Goal: Information Seeking & Learning: Learn about a topic

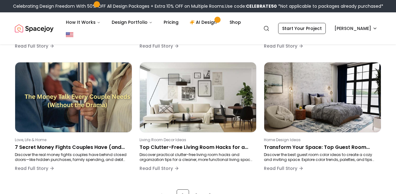
scroll to position [466, 0]
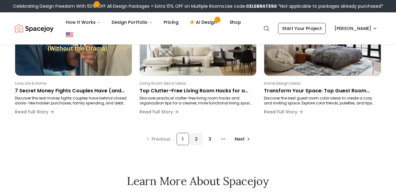
click at [197, 137] on div "2" at bounding box center [196, 139] width 12 height 12
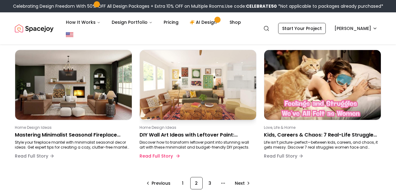
scroll to position [429, 0]
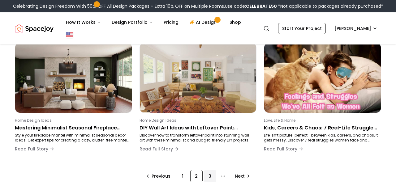
click at [211, 177] on div "3" at bounding box center [210, 176] width 12 height 12
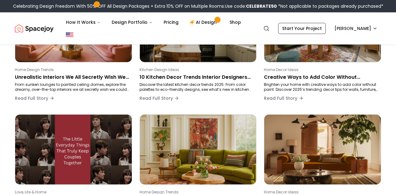
scroll to position [104, 0]
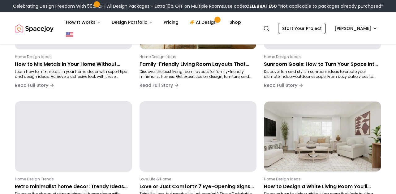
scroll to position [124, 0]
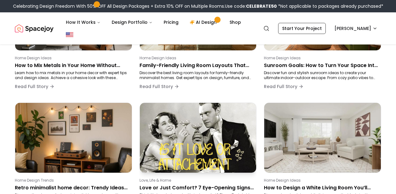
click at [217, 153] on img at bounding box center [198, 137] width 122 height 73
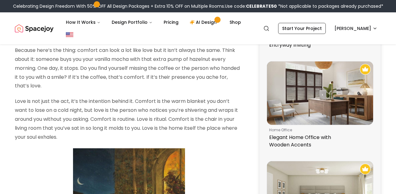
click at [166, 91] on p "Because here’s the thing: comfort can look a lot like love but it isn’t always …" at bounding box center [129, 68] width 228 height 45
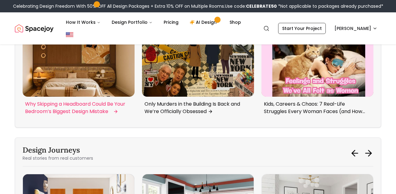
scroll to position [2235, 0]
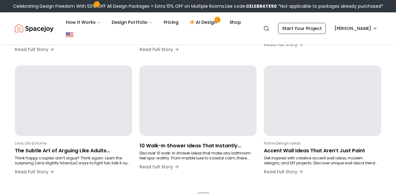
scroll to position [462, 0]
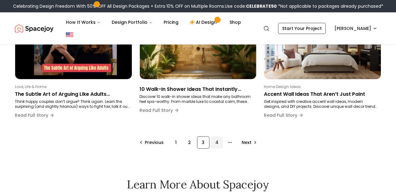
click at [213, 142] on div "4" at bounding box center [217, 142] width 12 height 12
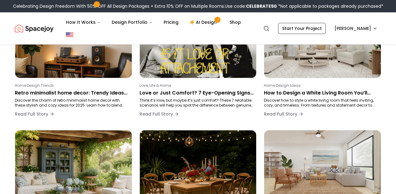
scroll to position [104, 0]
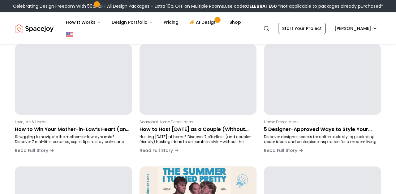
scroll to position [185, 0]
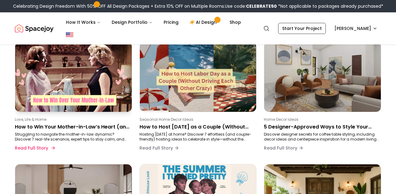
click at [103, 130] on p "How to Win Your Mother-in-Law’s Heart (and Keep the Peace at Home)" at bounding box center [72, 126] width 115 height 7
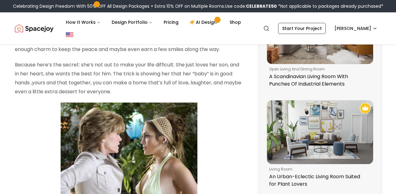
click at [45, 149] on p at bounding box center [129, 171] width 228 height 137
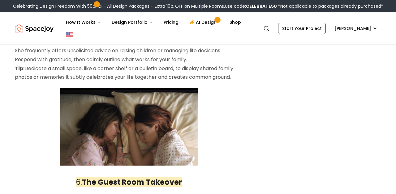
scroll to position [1119, 0]
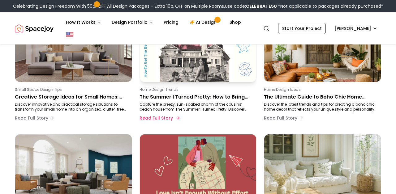
scroll to position [306, 0]
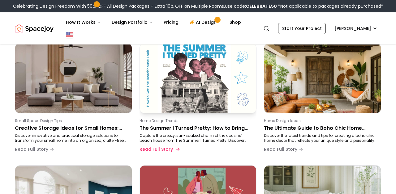
click at [191, 130] on p "The Summer I Turned Pretty: How to Bring the Cousins’ Beach House Vibes Into Yo…" at bounding box center [197, 128] width 115 height 7
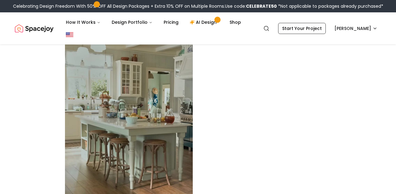
scroll to position [1261, 0]
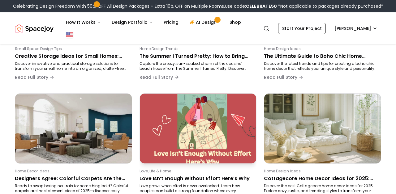
scroll to position [396, 0]
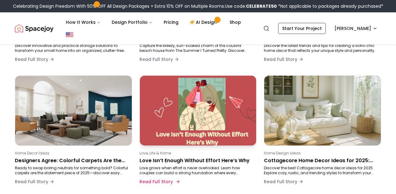
click at [190, 153] on p "Love, Life & Home" at bounding box center [197, 153] width 115 height 5
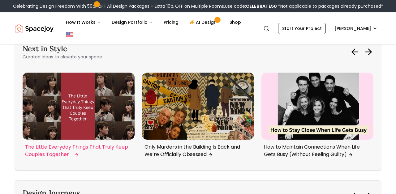
scroll to position [1487, 0]
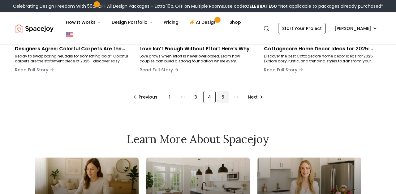
click at [223, 99] on div "5" at bounding box center [223, 97] width 12 height 12
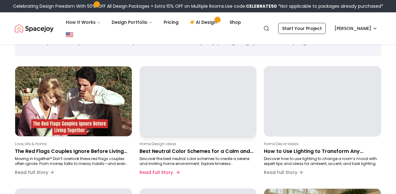
scroll to position [35, 0]
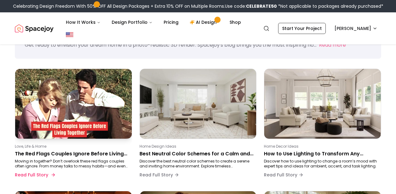
click at [76, 153] on p "The Red Flags Couples Ignore Before Living Together (and How to Handle Them)" at bounding box center [72, 153] width 115 height 7
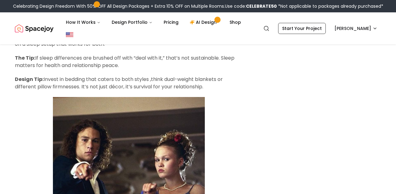
scroll to position [1501, 0]
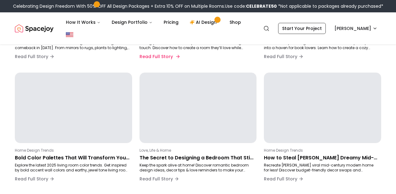
scroll to position [276, 0]
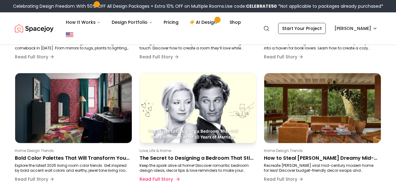
click at [215, 156] on p "The Secret to Designing a Bedroom That Still Feels Romantic After 10 Years of M…" at bounding box center [197, 158] width 115 height 7
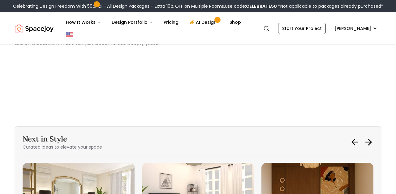
scroll to position [1787, 0]
